Goal: Navigation & Orientation: Find specific page/section

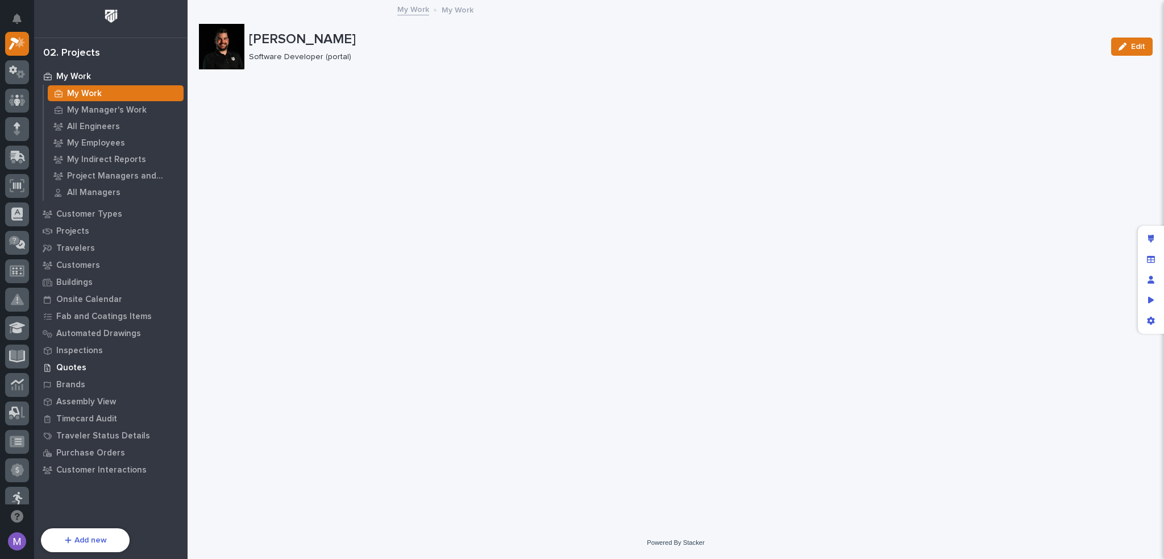
click at [74, 368] on p "Quotes" at bounding box center [71, 368] width 30 height 10
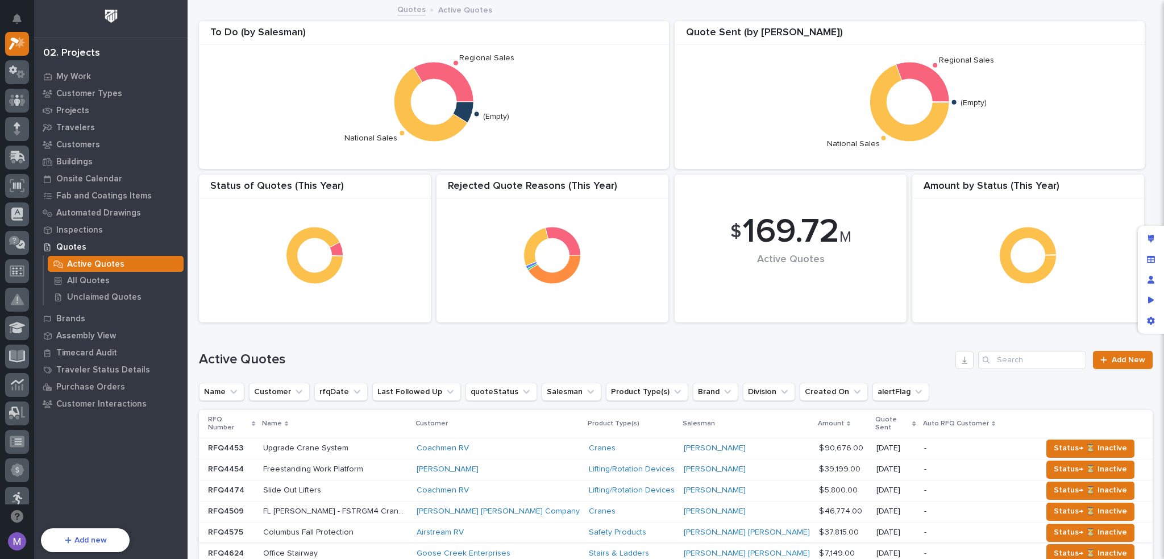
scroll to position [171, 0]
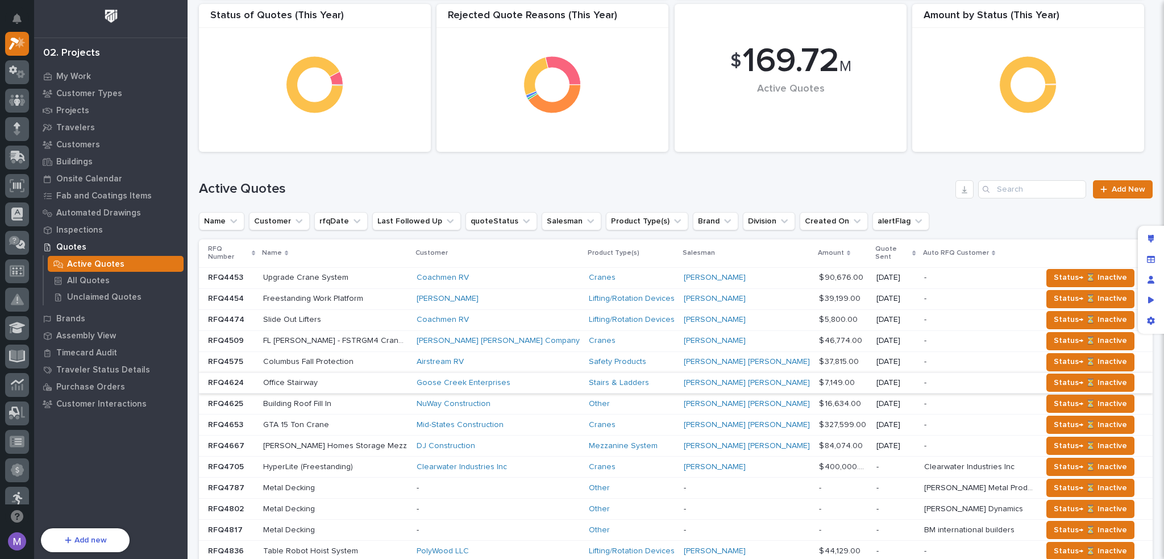
click at [645, 273] on div "Cranes" at bounding box center [632, 278] width 86 height 10
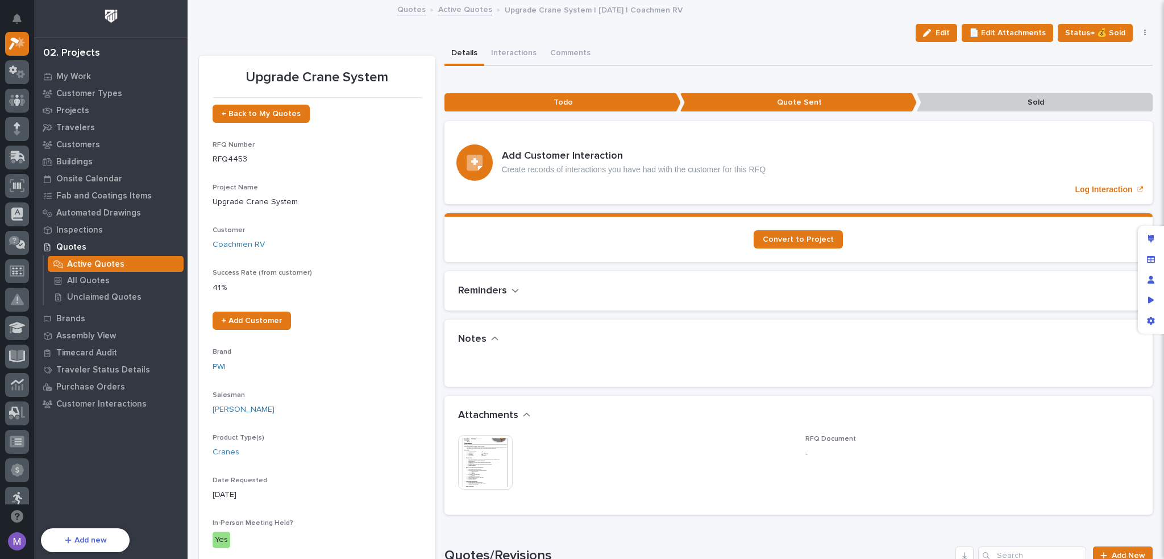
click at [1144, 31] on icon "button" at bounding box center [1145, 33] width 2 height 8
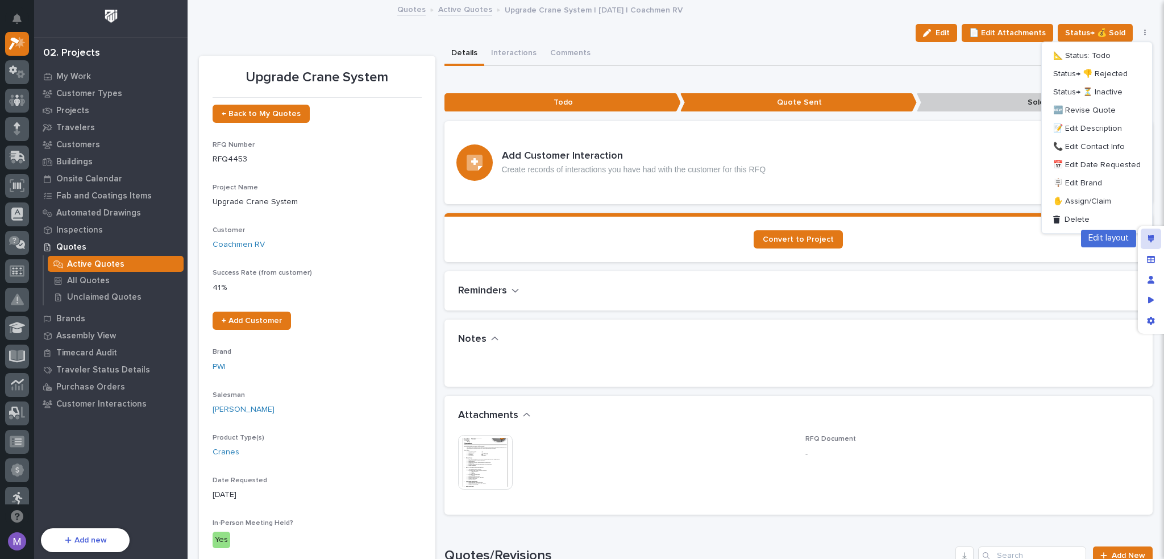
click at [1146, 234] on div "Edit layout" at bounding box center [1151, 239] width 20 height 20
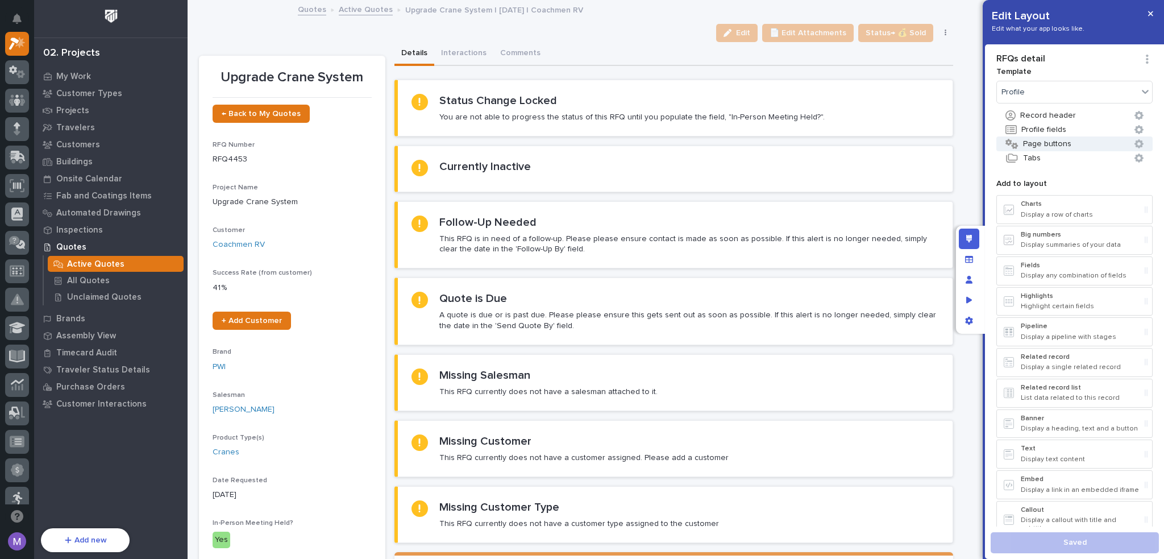
click at [1049, 142] on button "Page buttons" at bounding box center [1075, 143] width 156 height 15
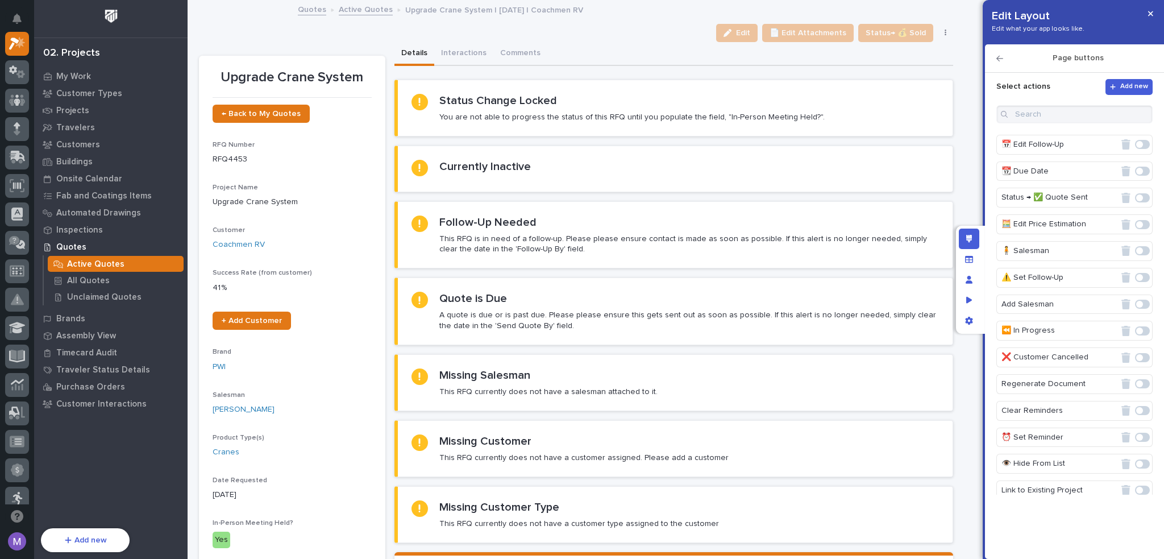
scroll to position [450, 0]
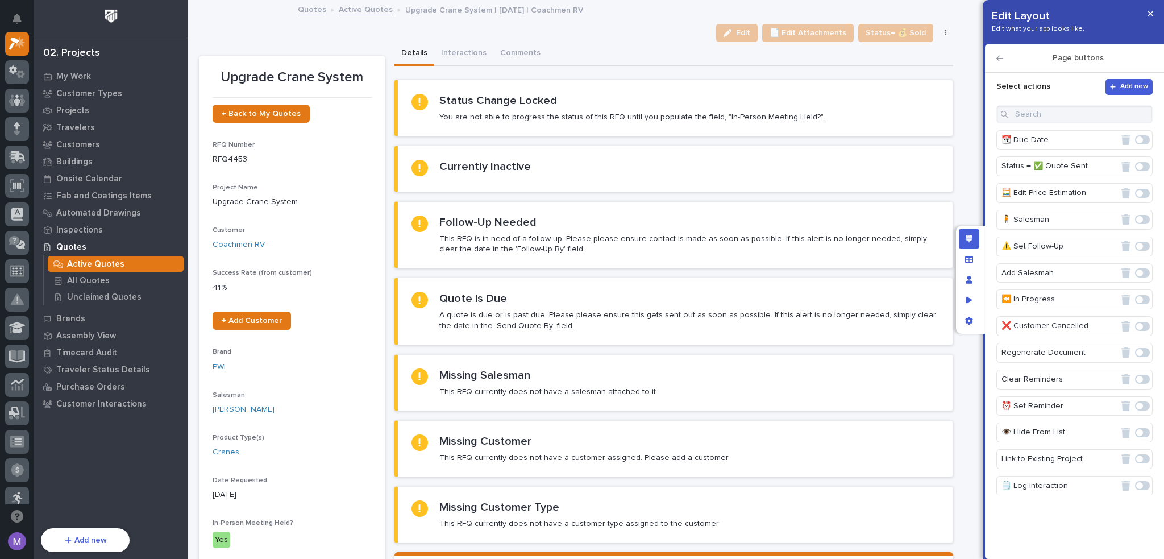
click at [342, 13] on link "Active Quotes" at bounding box center [366, 8] width 54 height 13
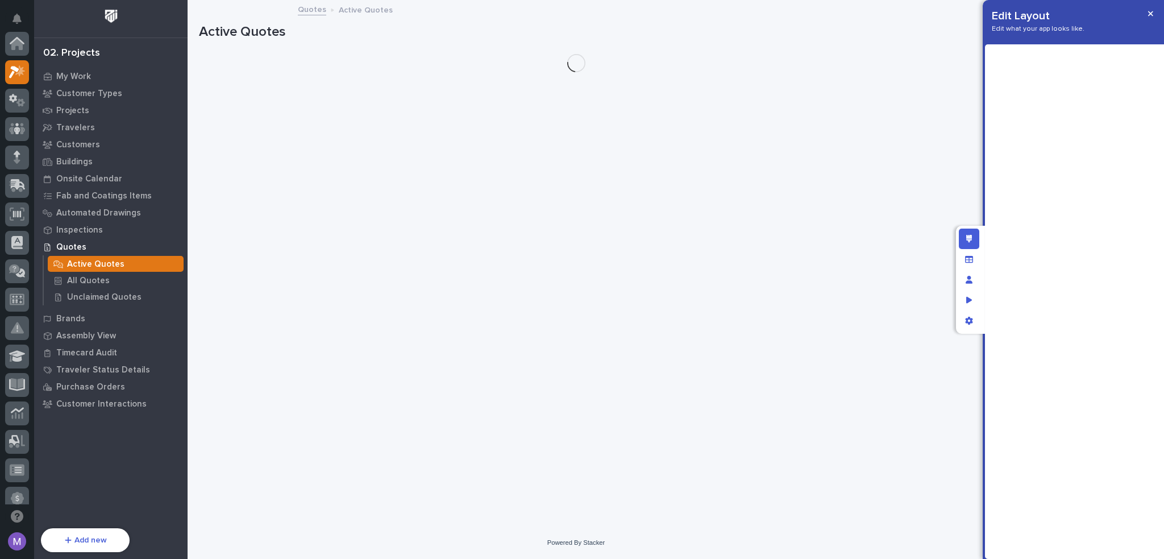
scroll to position [28, 0]
click at [960, 239] on div "Edit layout" at bounding box center [969, 239] width 20 height 20
click at [962, 243] on div "Edit layout" at bounding box center [969, 239] width 20 height 20
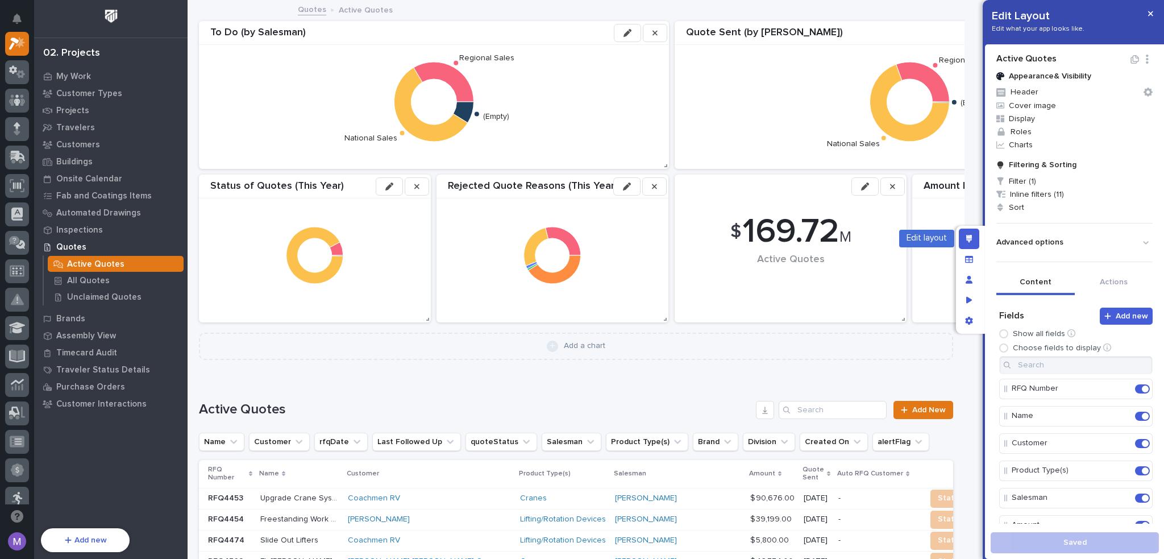
click at [968, 235] on icon "Edit layout" at bounding box center [969, 239] width 6 height 8
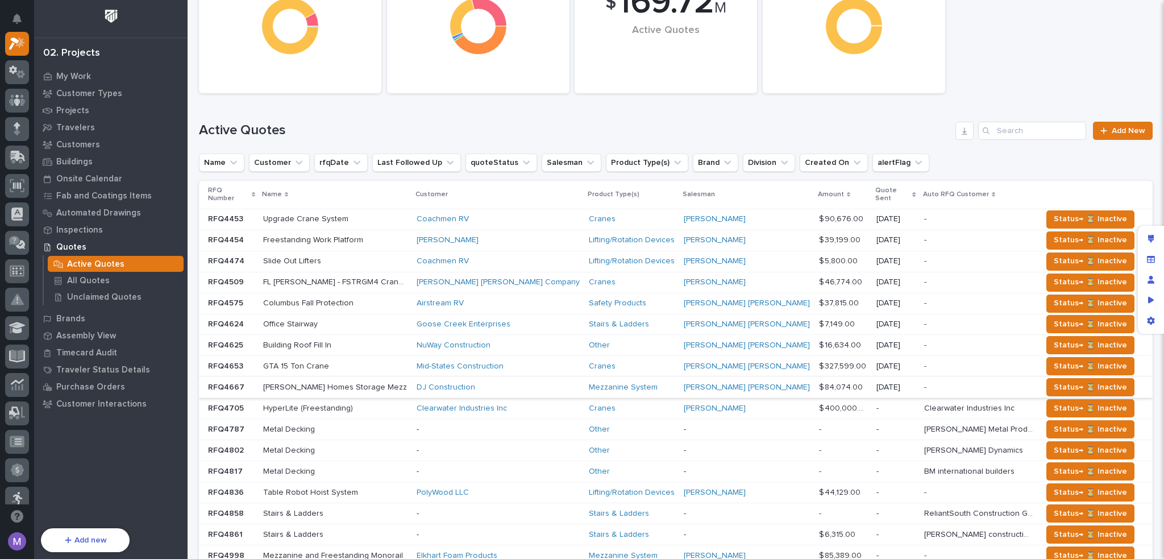
scroll to position [0, 0]
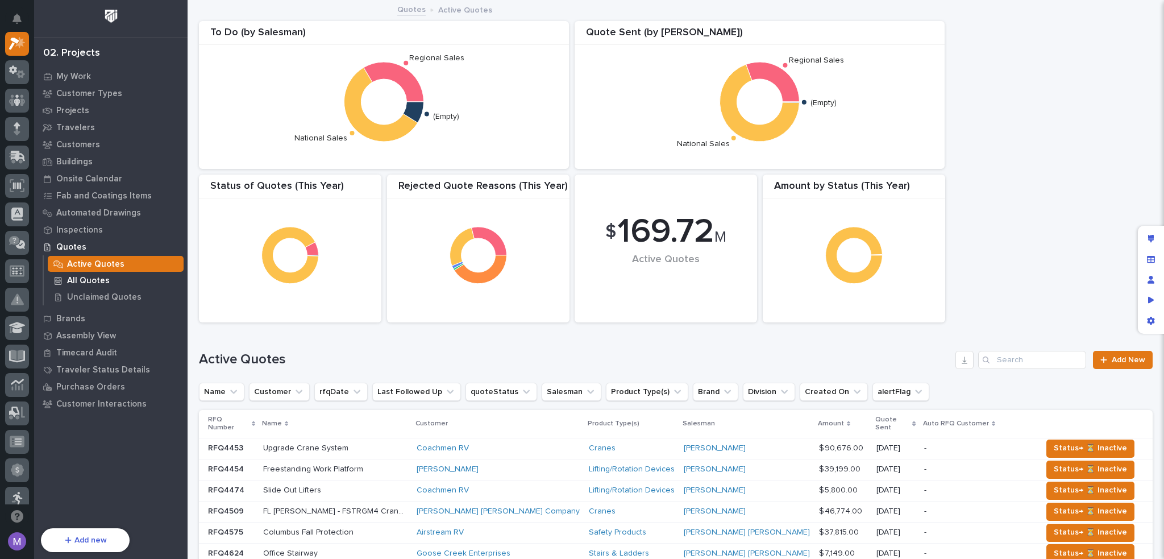
click at [77, 284] on p "All Quotes" at bounding box center [88, 281] width 43 height 10
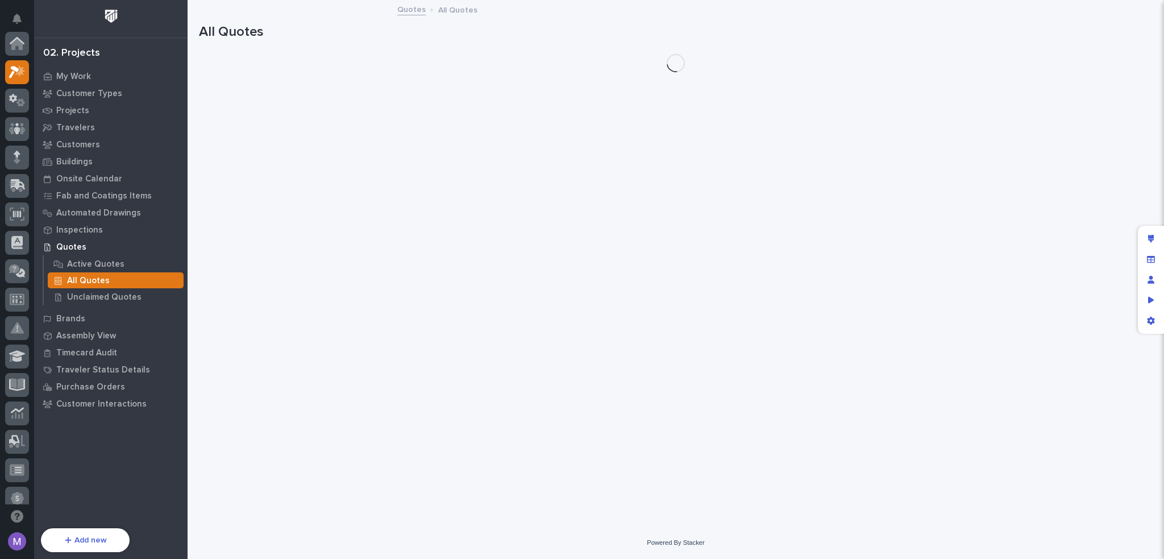
scroll to position [28, 0]
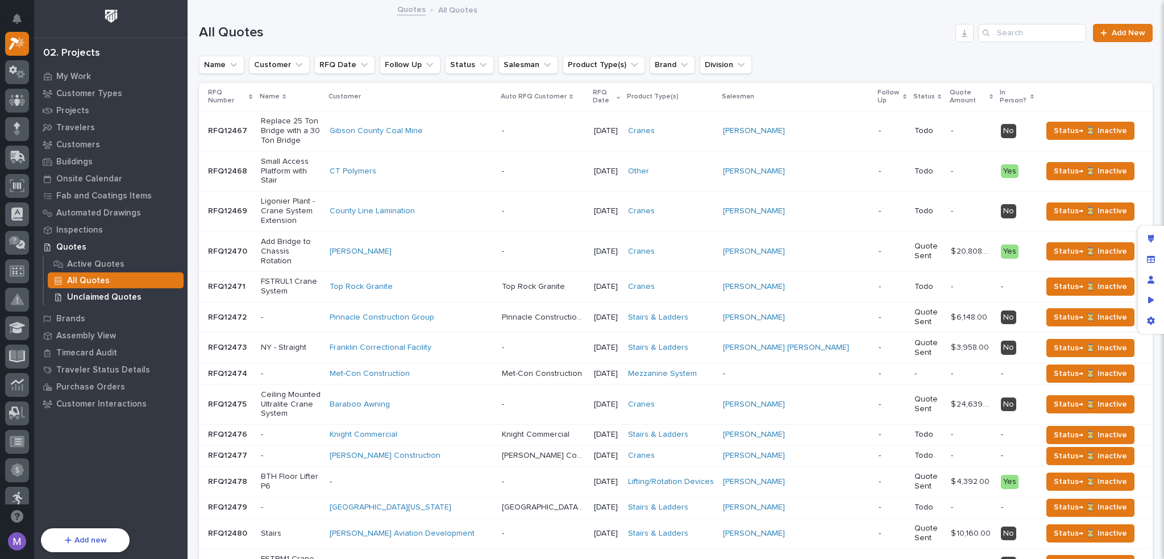
click at [90, 294] on p "Unclaimed Quotes" at bounding box center [104, 297] width 74 height 10
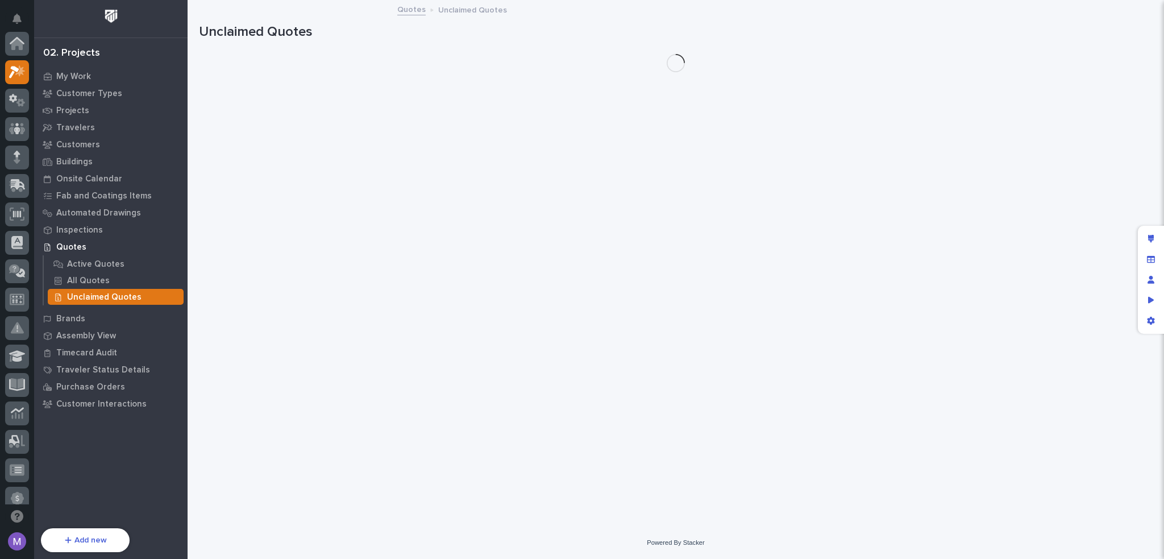
scroll to position [28, 0]
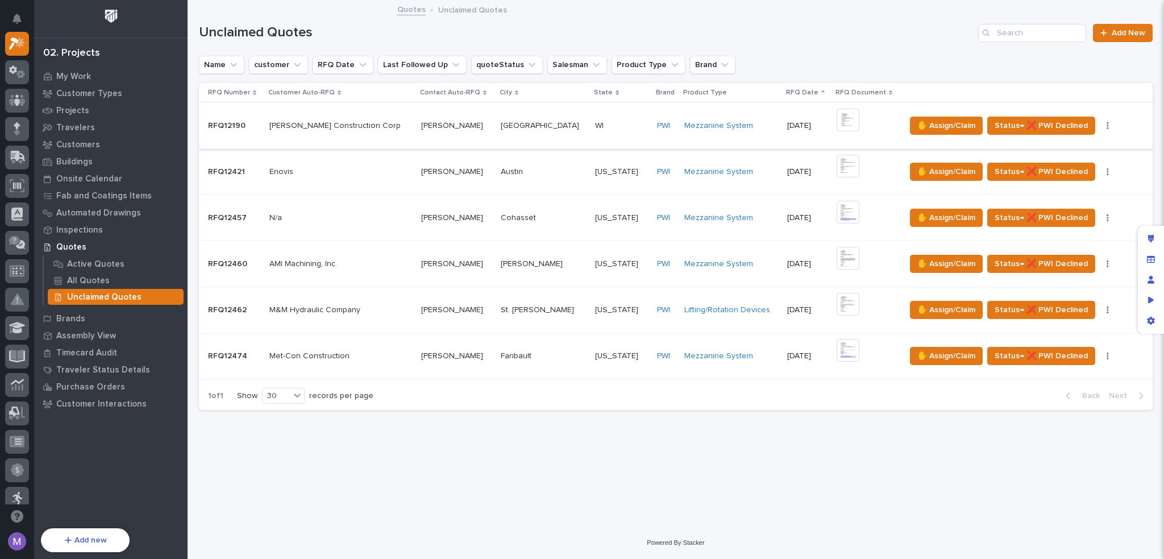
click at [1100, 123] on button "button" at bounding box center [1108, 126] width 16 height 8
click at [999, 70] on div "Name customer RFQ Date Last Followed Up quoteStatus Salesman Product Type Brand" at bounding box center [676, 65] width 954 height 18
click at [110, 277] on div "All Quotes" at bounding box center [116, 280] width 136 height 16
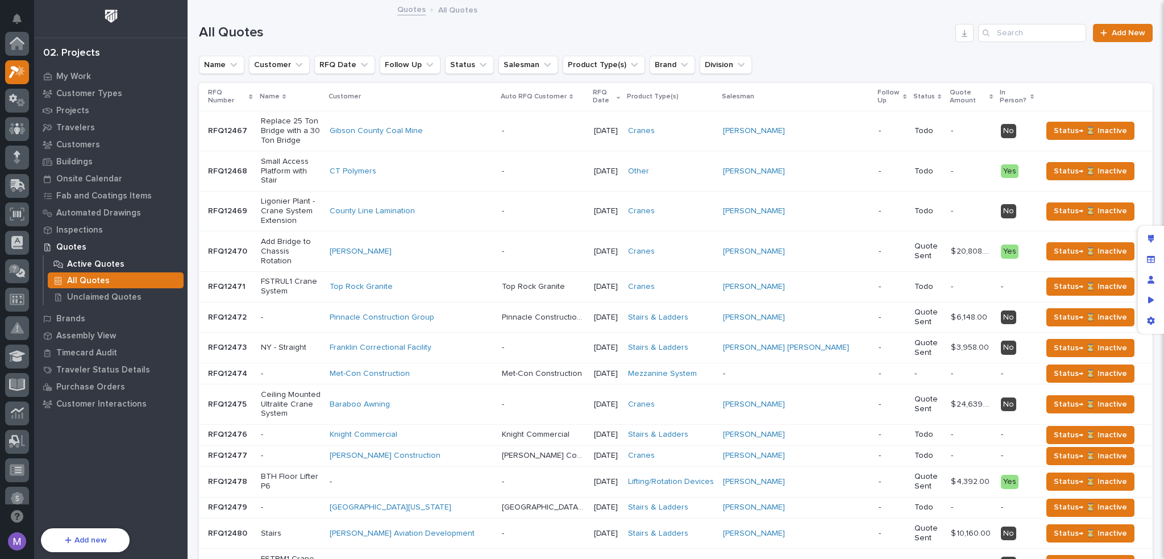
scroll to position [28, 0]
click at [106, 265] on p "Active Quotes" at bounding box center [95, 264] width 57 height 10
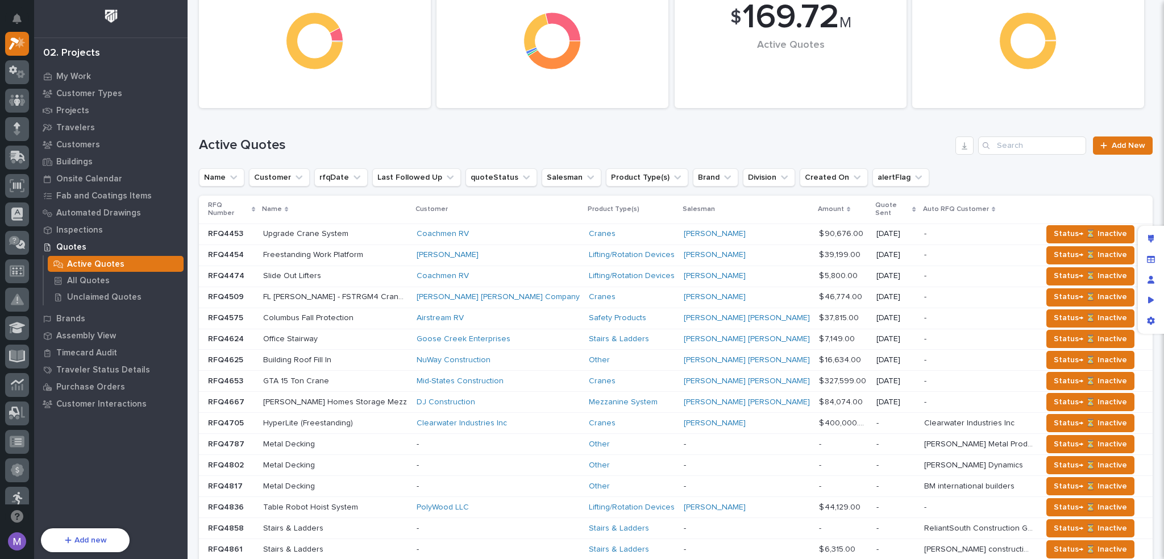
scroll to position [284, 0]
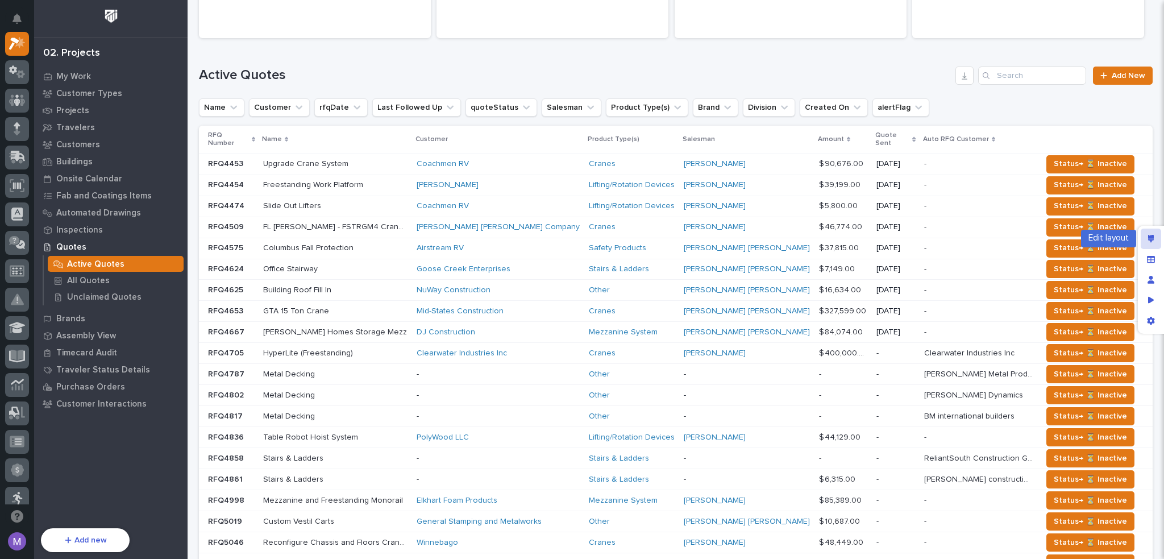
click at [1142, 234] on div "Edit layout" at bounding box center [1151, 239] width 20 height 20
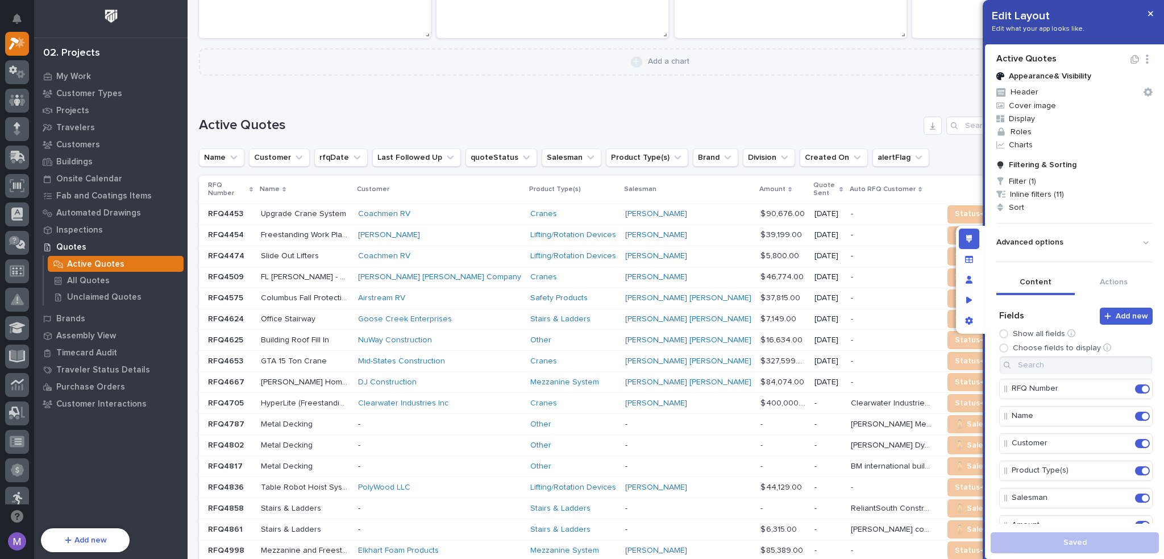
scroll to position [152, 0]
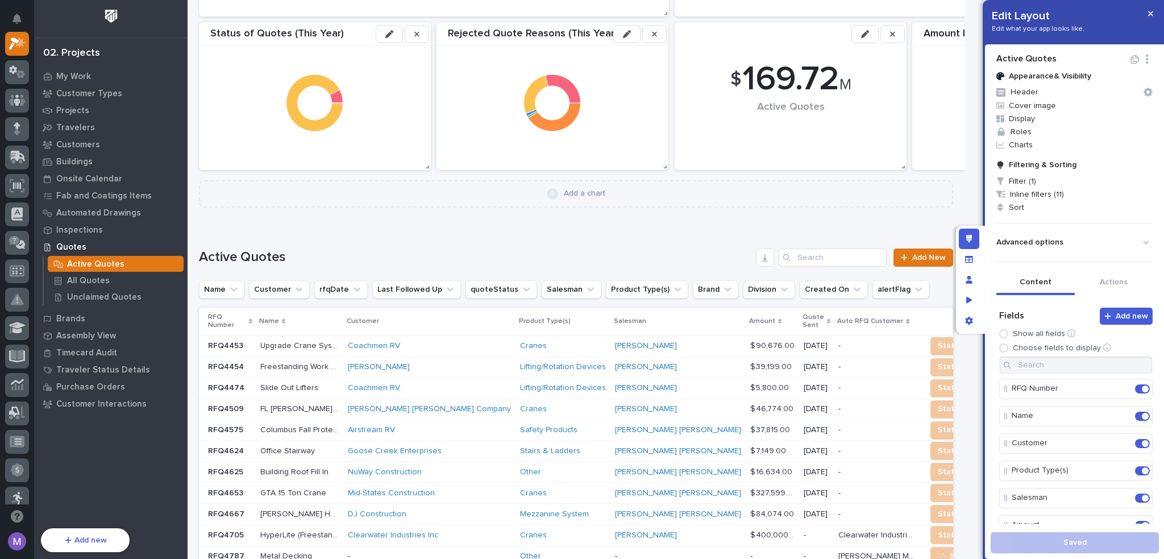
click at [896, 235] on div "**********" at bounding box center [576, 253] width 754 height 55
click at [1116, 279] on button "Actions" at bounding box center [1114, 283] width 78 height 24
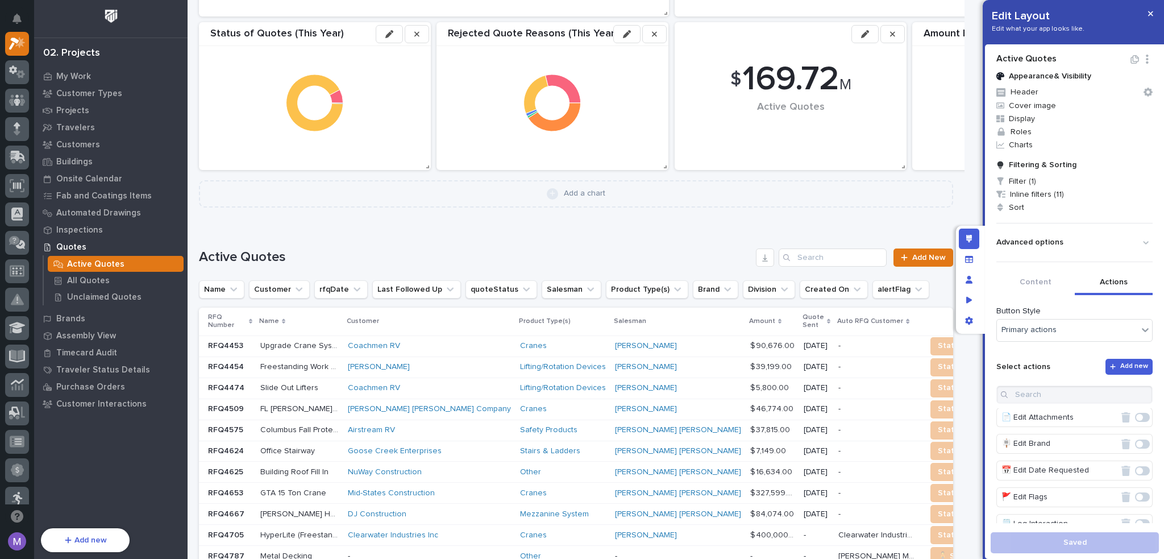
scroll to position [649, 0]
click at [973, 232] on div "Edit layout" at bounding box center [969, 239] width 20 height 20
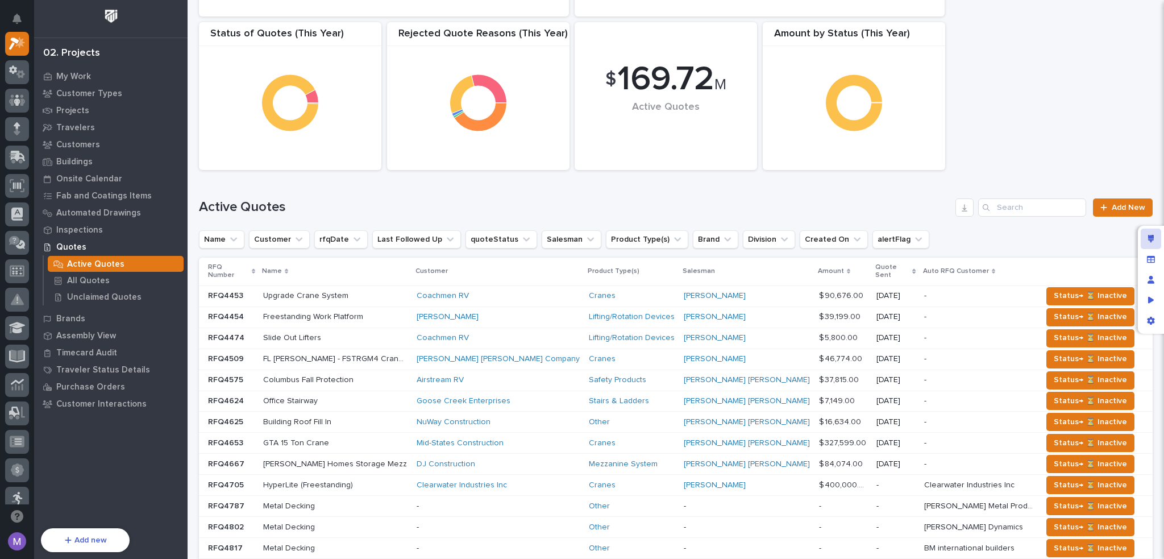
scroll to position [0, 0]
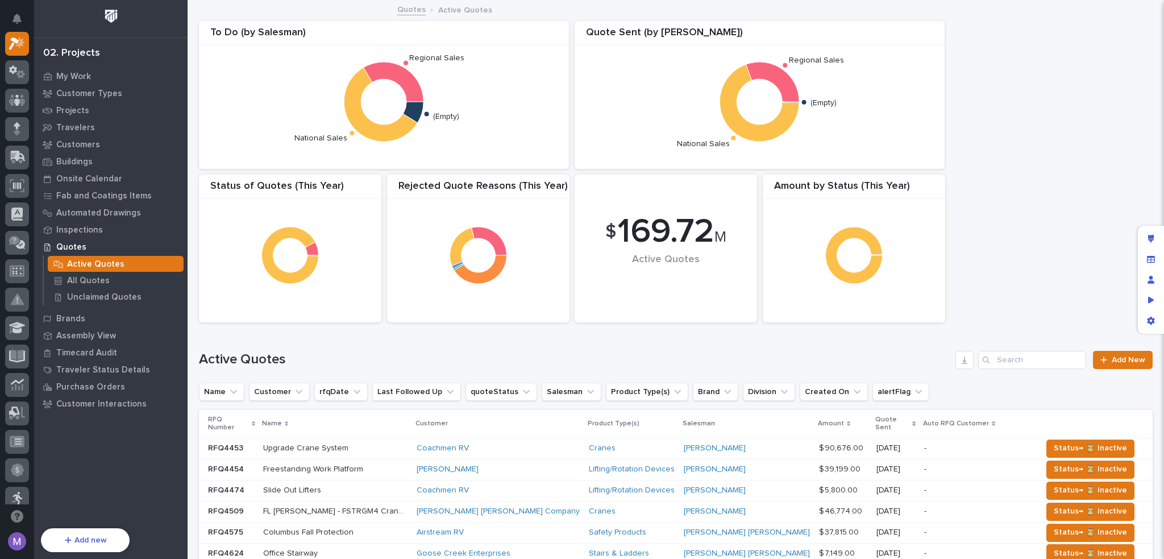
click at [962, 246] on div "$ 169.72 M Active Quotes Amount by Status (This Year) Rejected Quote Reasons (T…" at bounding box center [675, 171] width 965 height 313
click at [715, 7] on div "Quotes Active Quotes" at bounding box center [676, 10] width 568 height 16
click at [1014, 74] on div "$ 169.72 M Active Quotes Amount by Status (This Year) Rejected Quote Reasons (T…" at bounding box center [675, 171] width 965 height 313
